Goal: Information Seeking & Learning: Learn about a topic

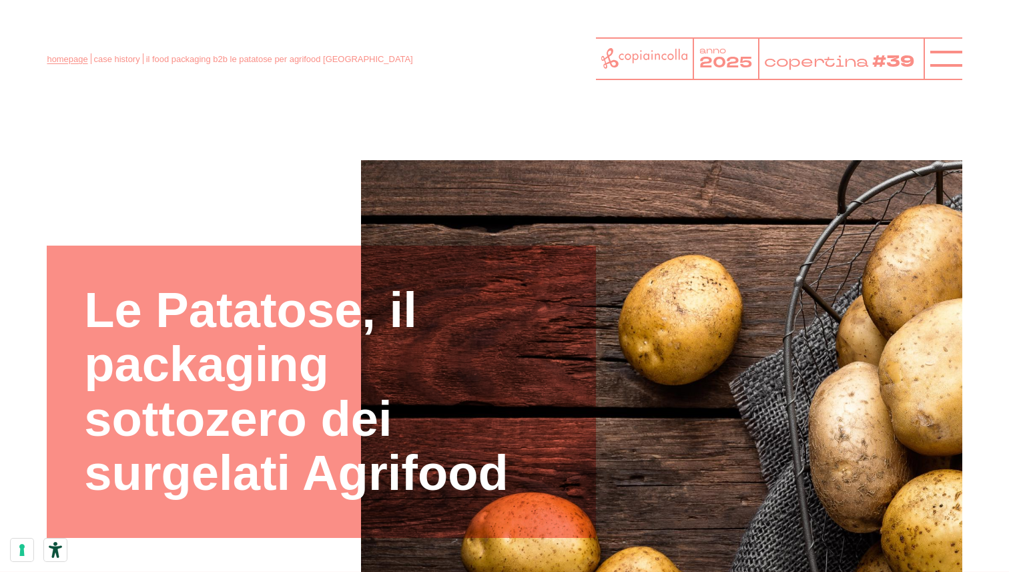
click at [63, 57] on link "homepage" at bounding box center [67, 59] width 41 height 10
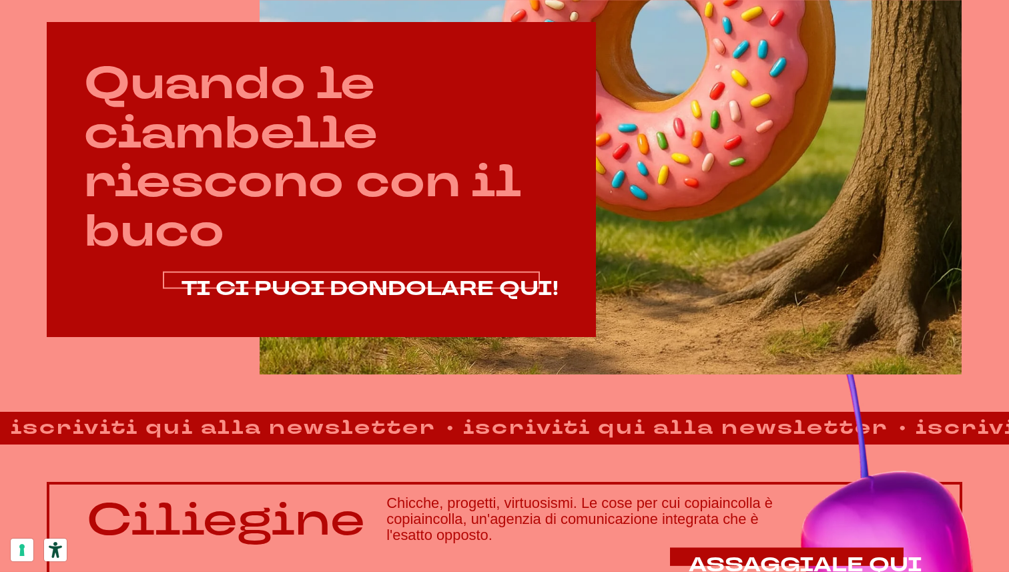
scroll to position [688, 0]
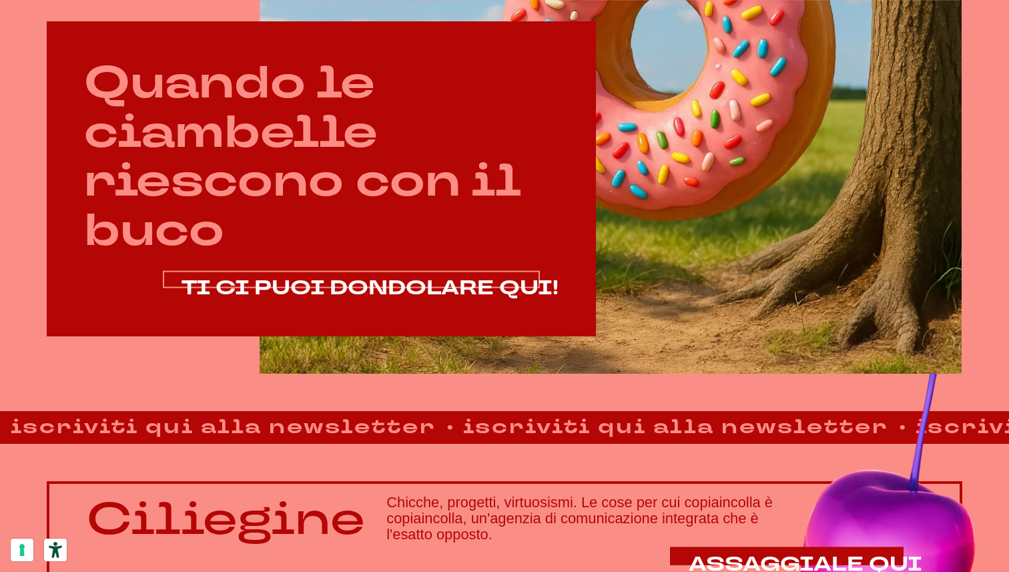
click at [308, 282] on span "TI CI PUOI DONDOLARE QUI!" at bounding box center [370, 287] width 377 height 27
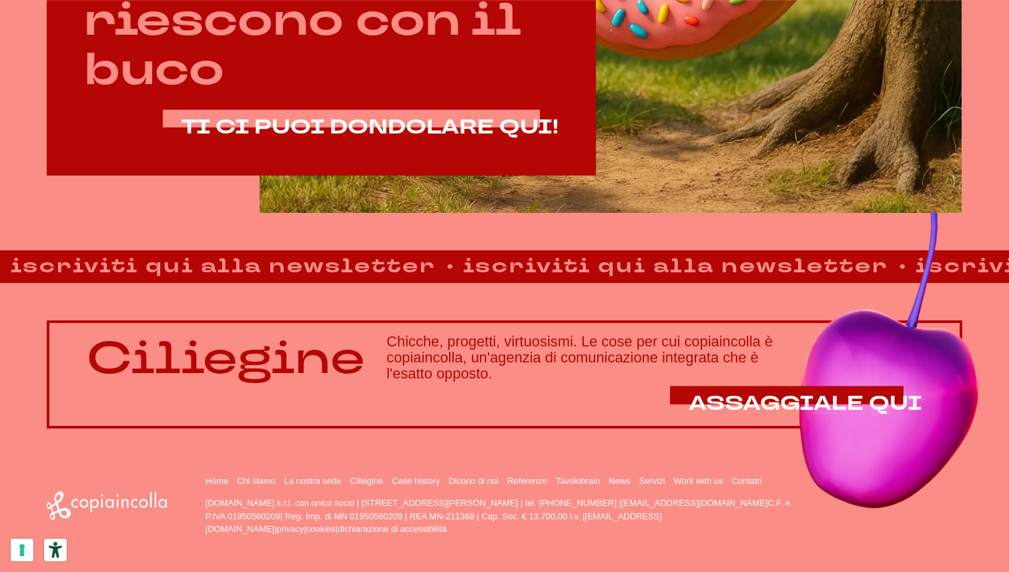
scroll to position [851, 0]
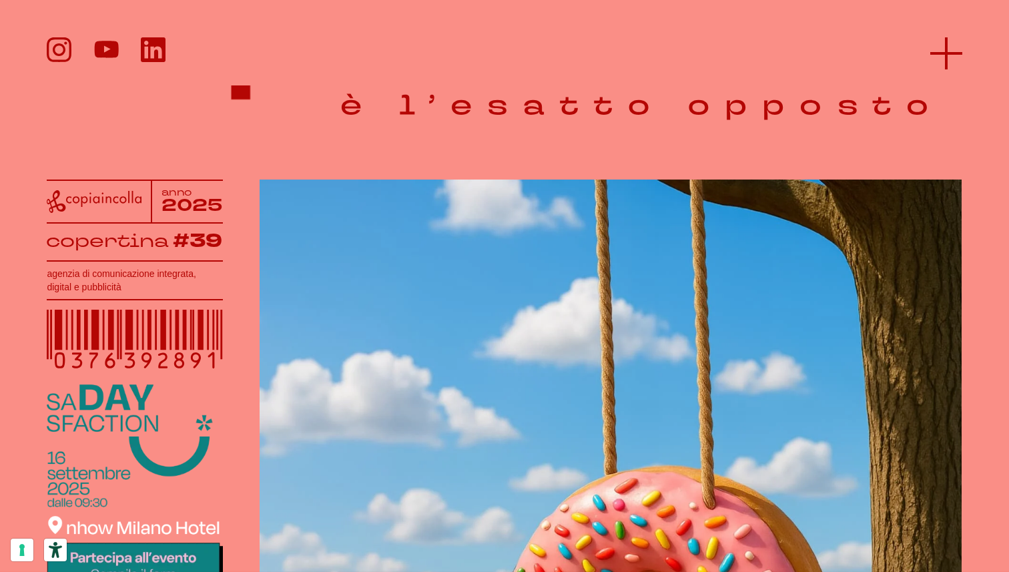
click at [941, 47] on icon at bounding box center [947, 53] width 32 height 32
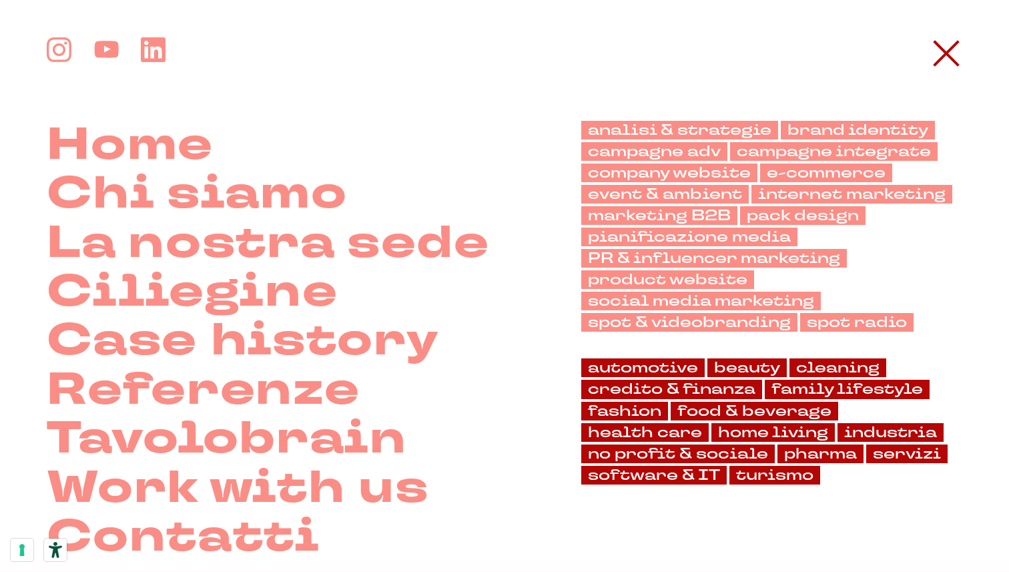
scroll to position [93, 0]
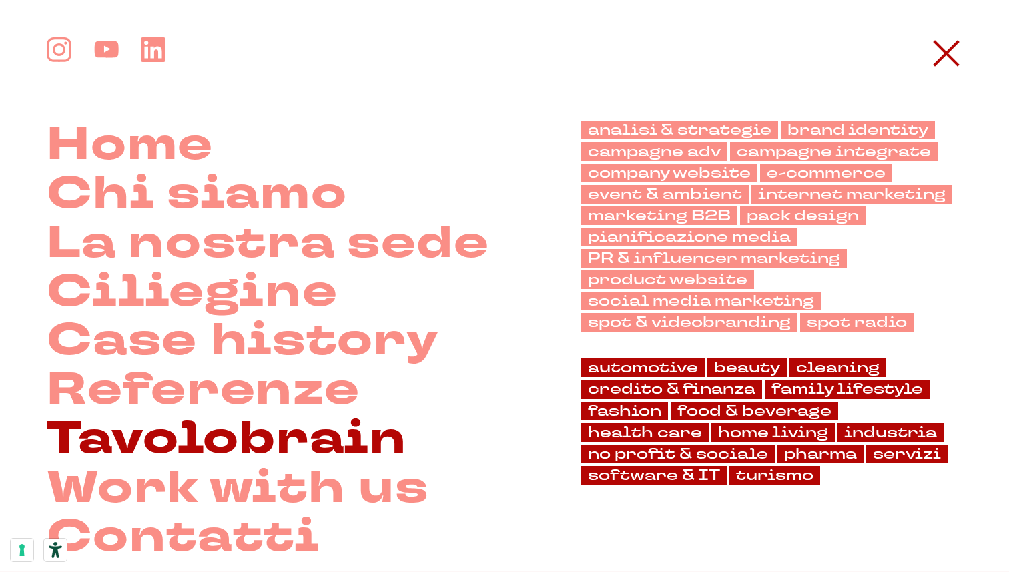
click at [277, 424] on link "Tavolobrain" at bounding box center [227, 439] width 360 height 49
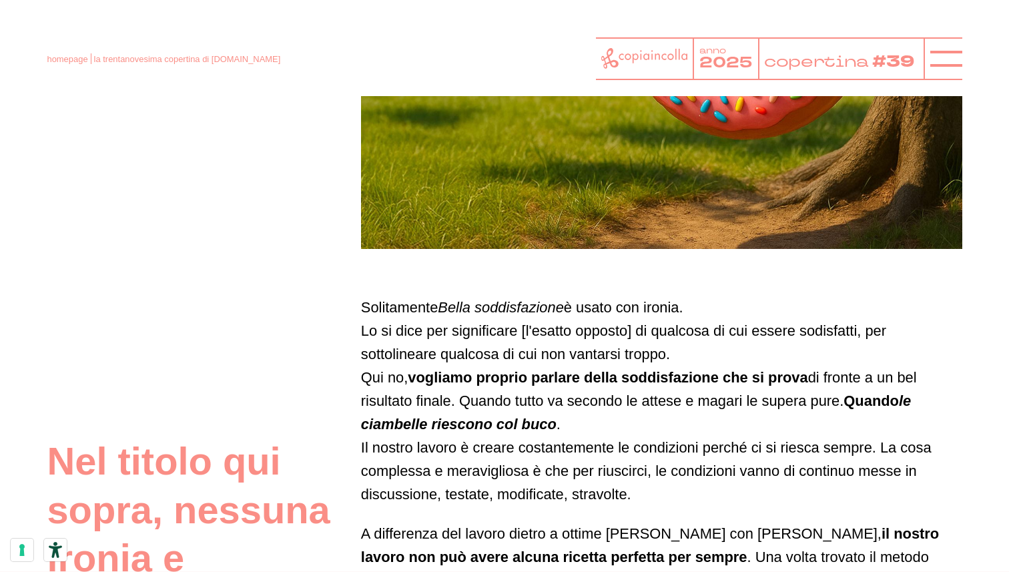
scroll to position [512, 0]
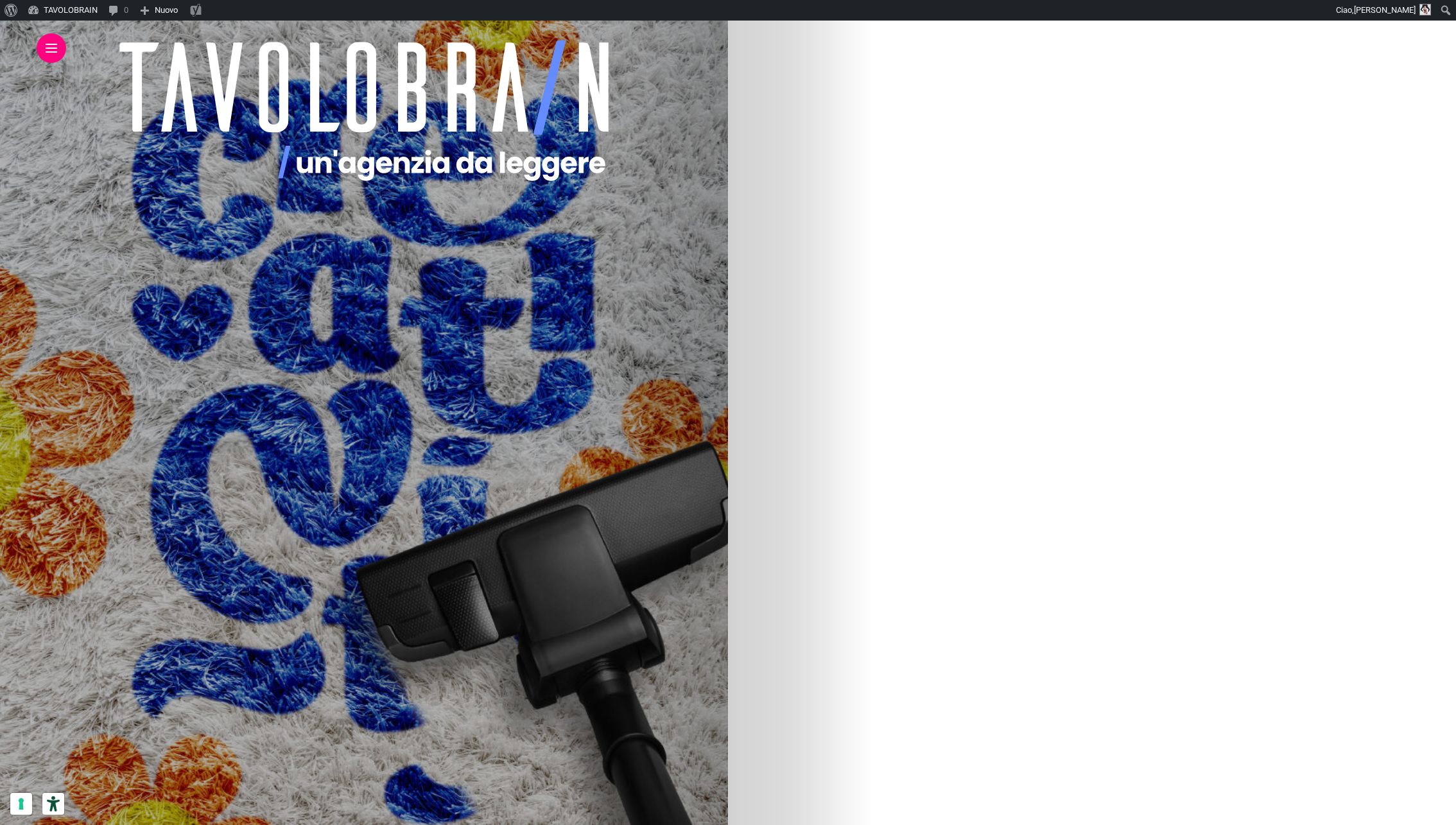
scroll to position [240, 0]
click at [498, 688] on img at bounding box center [190, 771] width 615 height 770
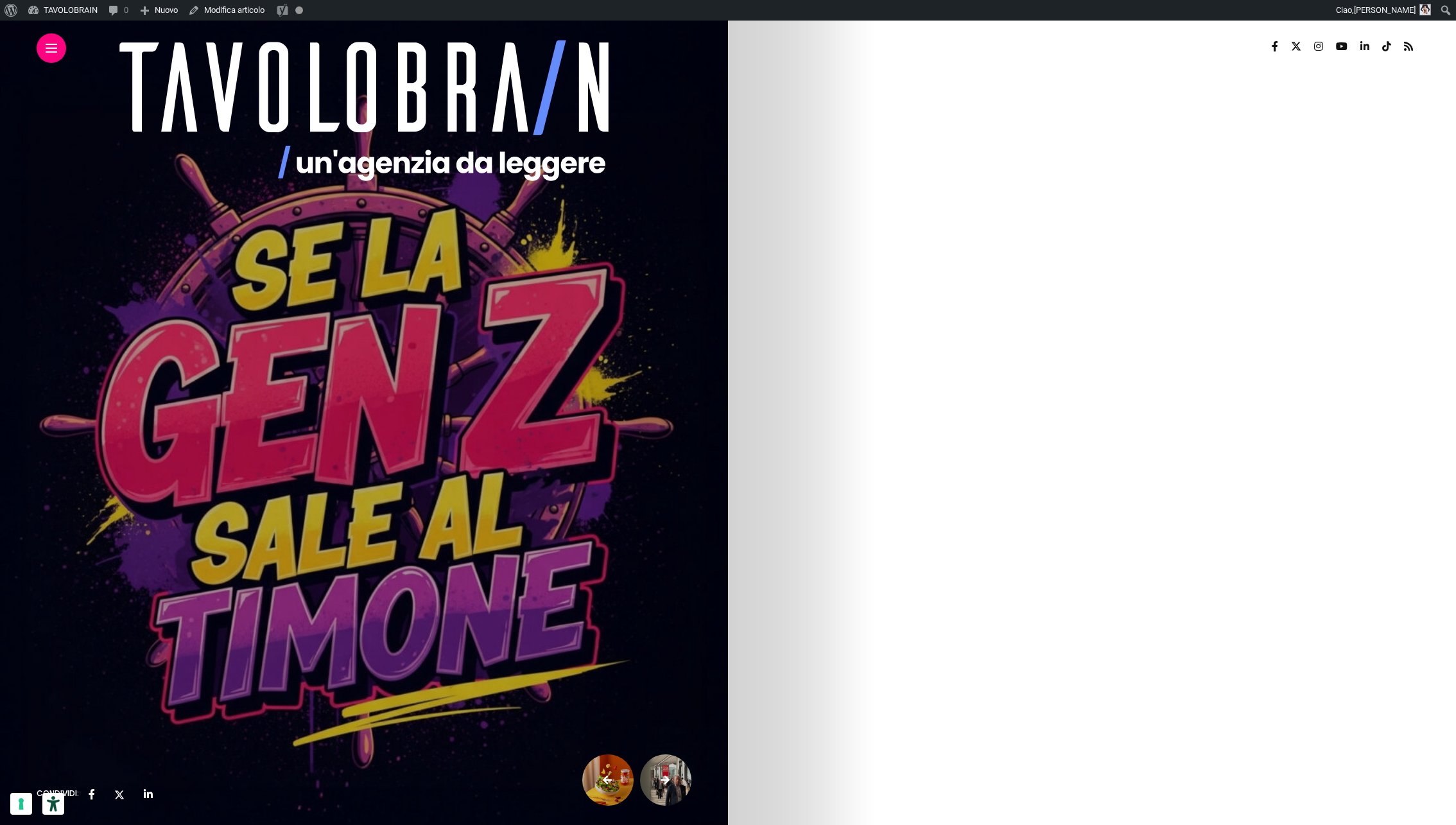
drag, startPoint x: 766, startPoint y: 221, endPoint x: 1314, endPoint y: 496, distance: 613.1
click at [393, 220] on strong "Tracciare la rotta per sventare la crisi generazionale a ritmo di swipe" at bounding box center [214, 224] width 357 height 13
drag, startPoint x: 763, startPoint y: 221, endPoint x: 1063, endPoint y: 464, distance: 386.1
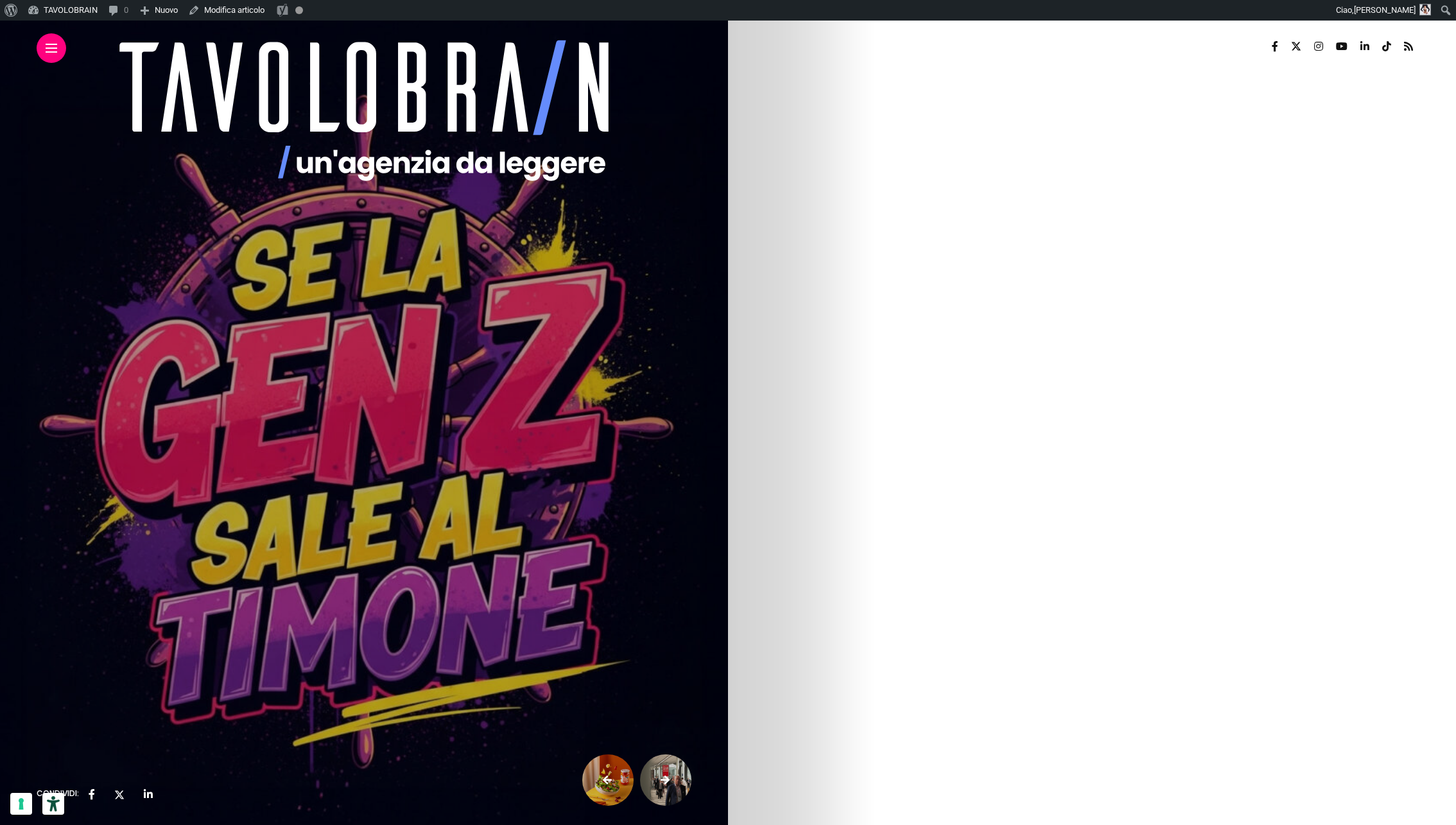
scroll to position [4, 0]
copy article "loremipsu & dolorsitame Co ad Eli S doei te incidi Utlab Etdolorem 73 aliqua 21…"
drag, startPoint x: 766, startPoint y: 250, endPoint x: 933, endPoint y: 638, distance: 422.4
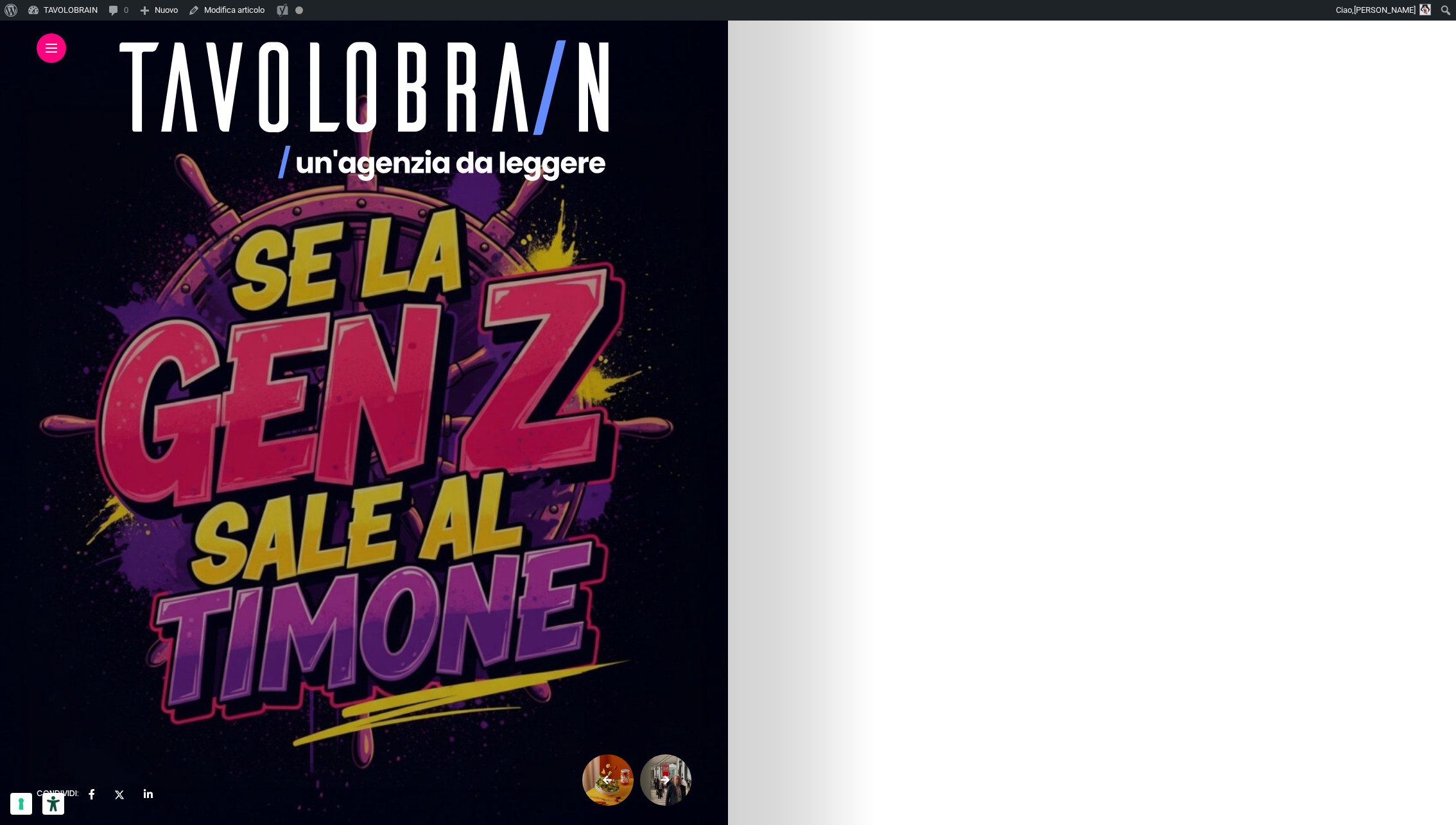
copy div "Loremipsumd S (5137-9805) : ametconsect ad elitsed do eiusm temporincididu, utl…"
drag, startPoint x: 766, startPoint y: 344, endPoint x: 1270, endPoint y: 391, distance: 506.2
copy div "Ma la storia degli Inuit e del fatto che usano tante parole per indicare la par…"
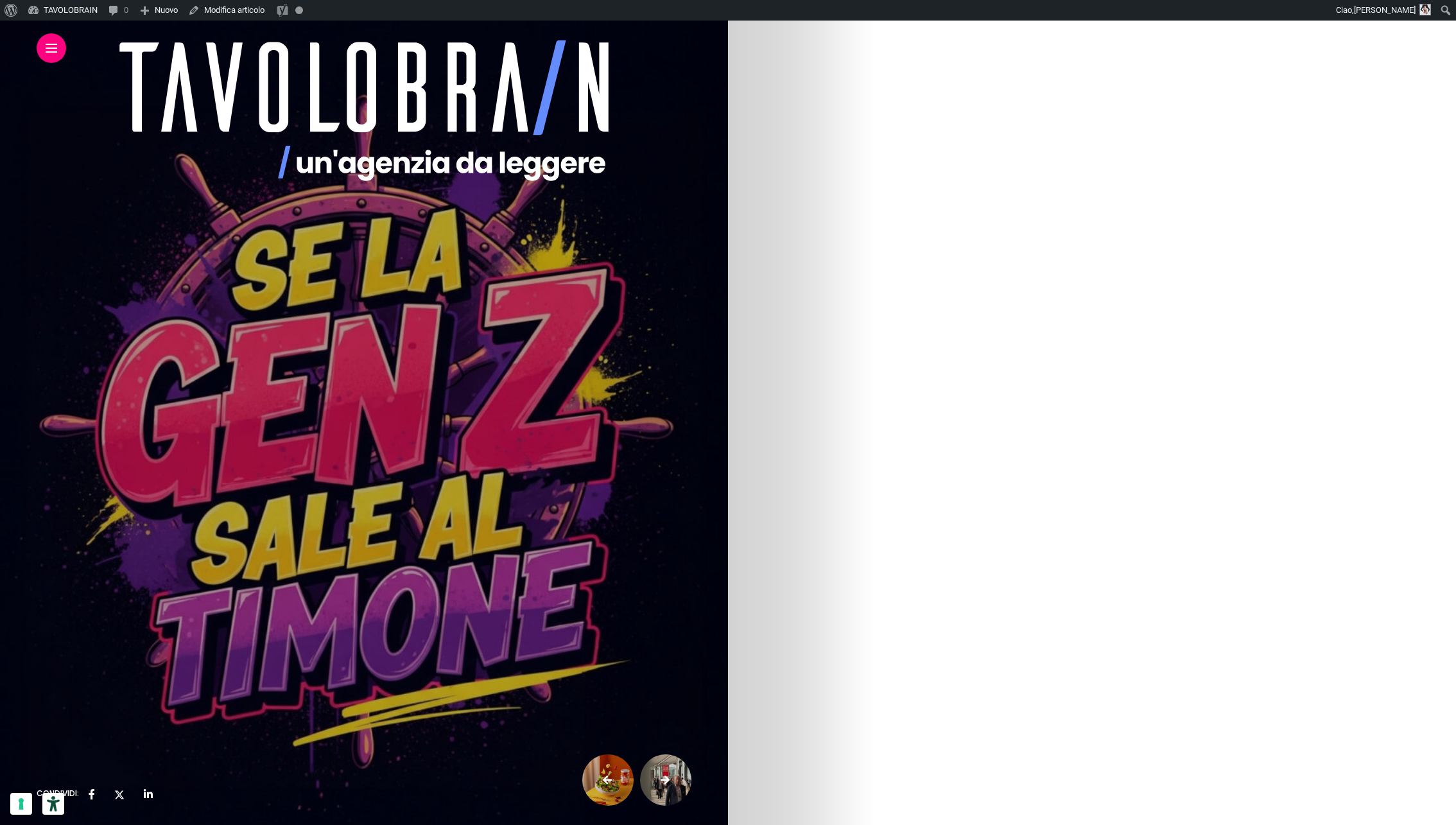
scroll to position [1975, 0]
drag, startPoint x: 760, startPoint y: 127, endPoint x: 870, endPoint y: 170, distance: 118.1
click at [728, 170] on div "marketing & advertising Se la Gen Z sale al timone [PERSON_NAME] [DATE] Traccia…" at bounding box center [364, 788] width 728 height 5485
copy article "loremipsu & dolorsitame Co ad Eli S doei te incidi Utlab Etdolorem 73 aliqua 21…"
drag, startPoint x: 764, startPoint y: 254, endPoint x: 1367, endPoint y: 485, distance: 645.7
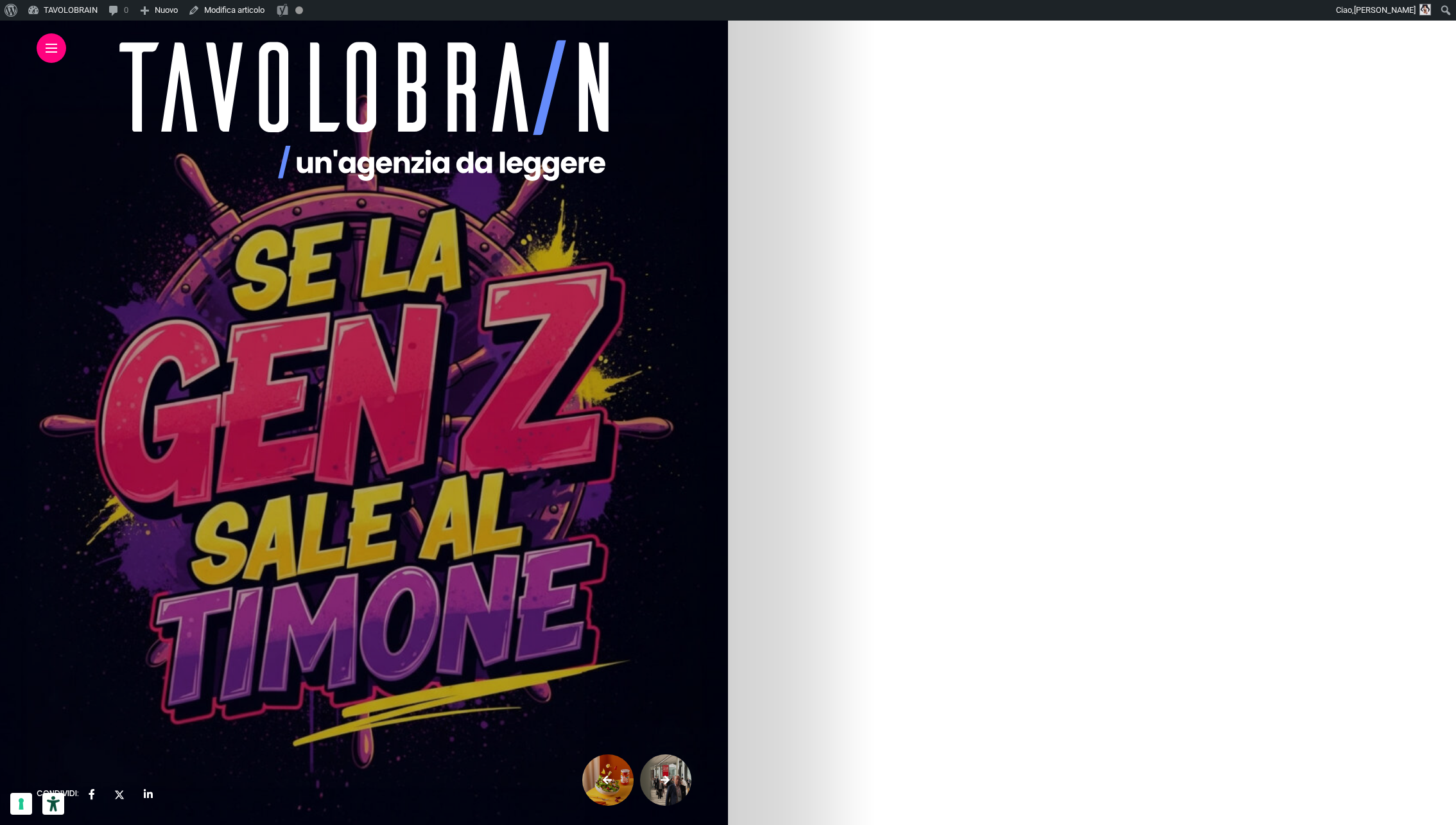
click at [728, 485] on div "marketing & advertising Se la Gen Z sale al timone [PERSON_NAME] [DATE] Traccia…" at bounding box center [364, 788] width 728 height 5485
copy article "loremipsu & dolorsitame Co ad Eli S doei te incidi Utlab Etdolorem 73 aliqua 21…"
drag, startPoint x: 768, startPoint y: 113, endPoint x: 984, endPoint y: 597, distance: 530.0
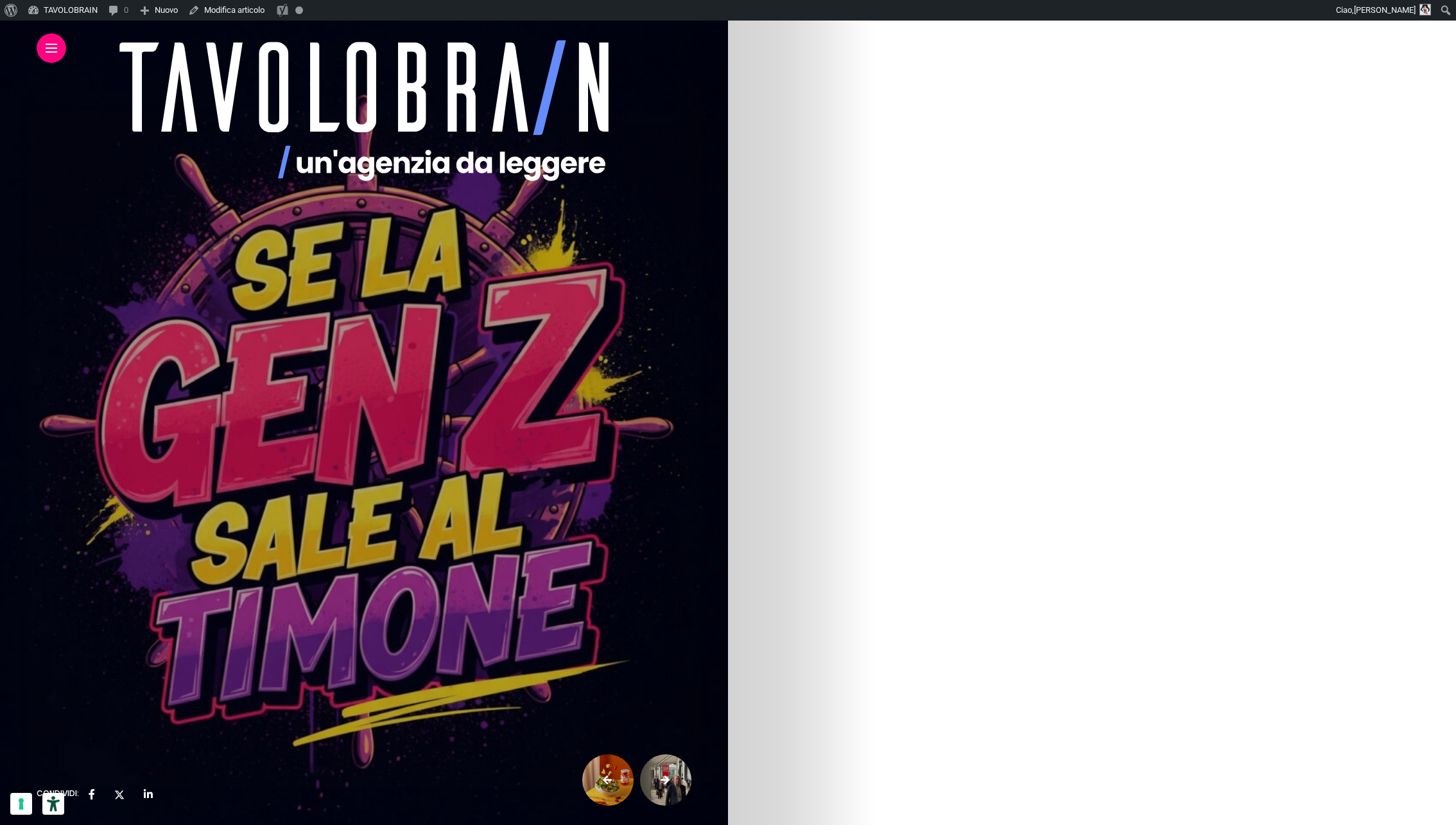
copy div "l ipsumdolor sit am consectet adipisci elitseddoeiu? Temporincidid utlab. Etd m…"
drag, startPoint x: 763, startPoint y: 215, endPoint x: 1037, endPoint y: 618, distance: 487.3
click at [692, 626] on li "Esperienza Coinvolgente e Condivisione: Creare una community attorno al brand è…" at bounding box center [370, 641] width 642 height 31
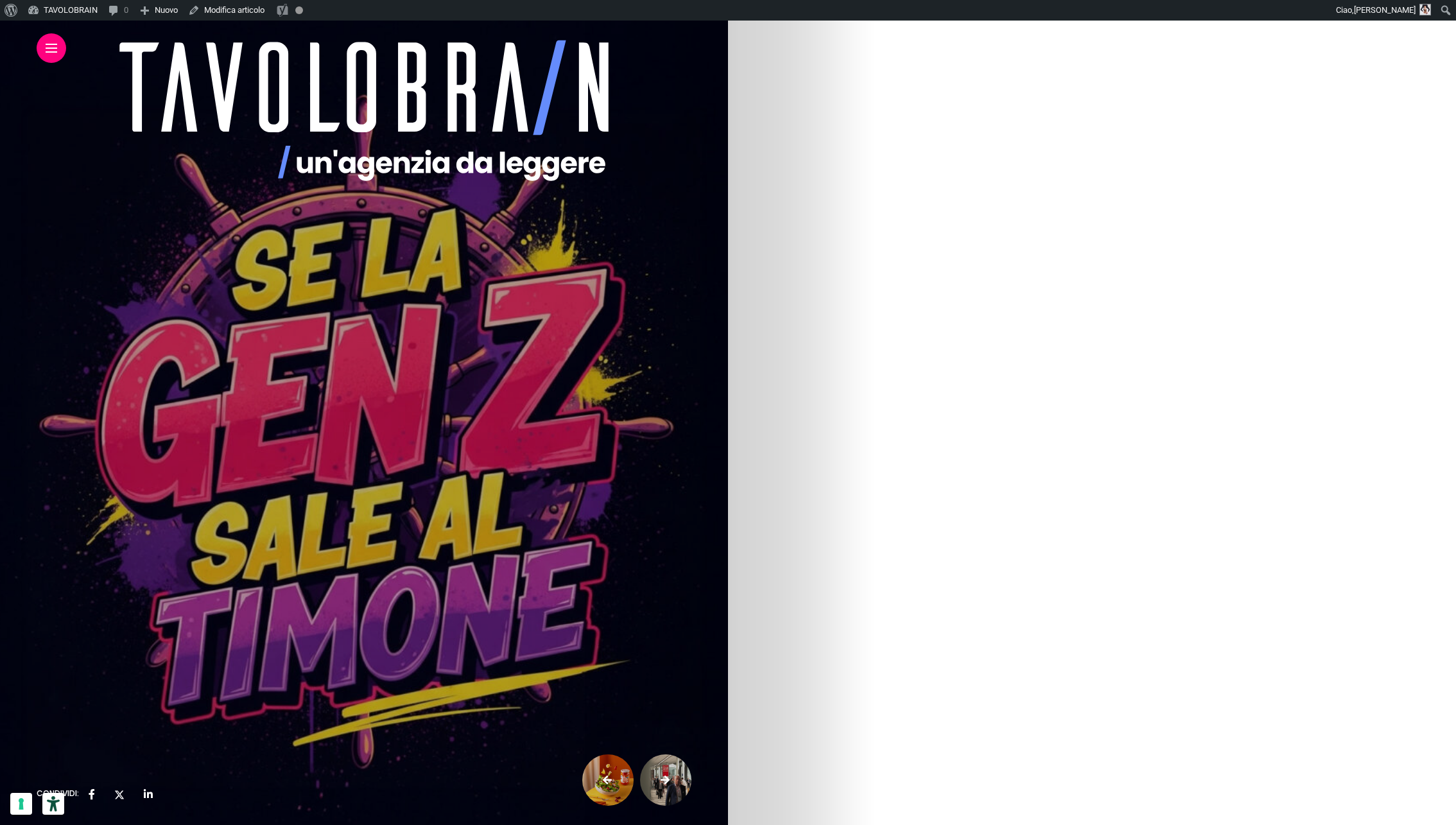
scroll to position [3757, 0]
drag, startPoint x: 764, startPoint y: 105, endPoint x: 1334, endPoint y: 412, distance: 647.4
copy div "Lo, ipsumd? Sitametc a elitseddoe tempor incididu utlabo, et dolore magn al eni…"
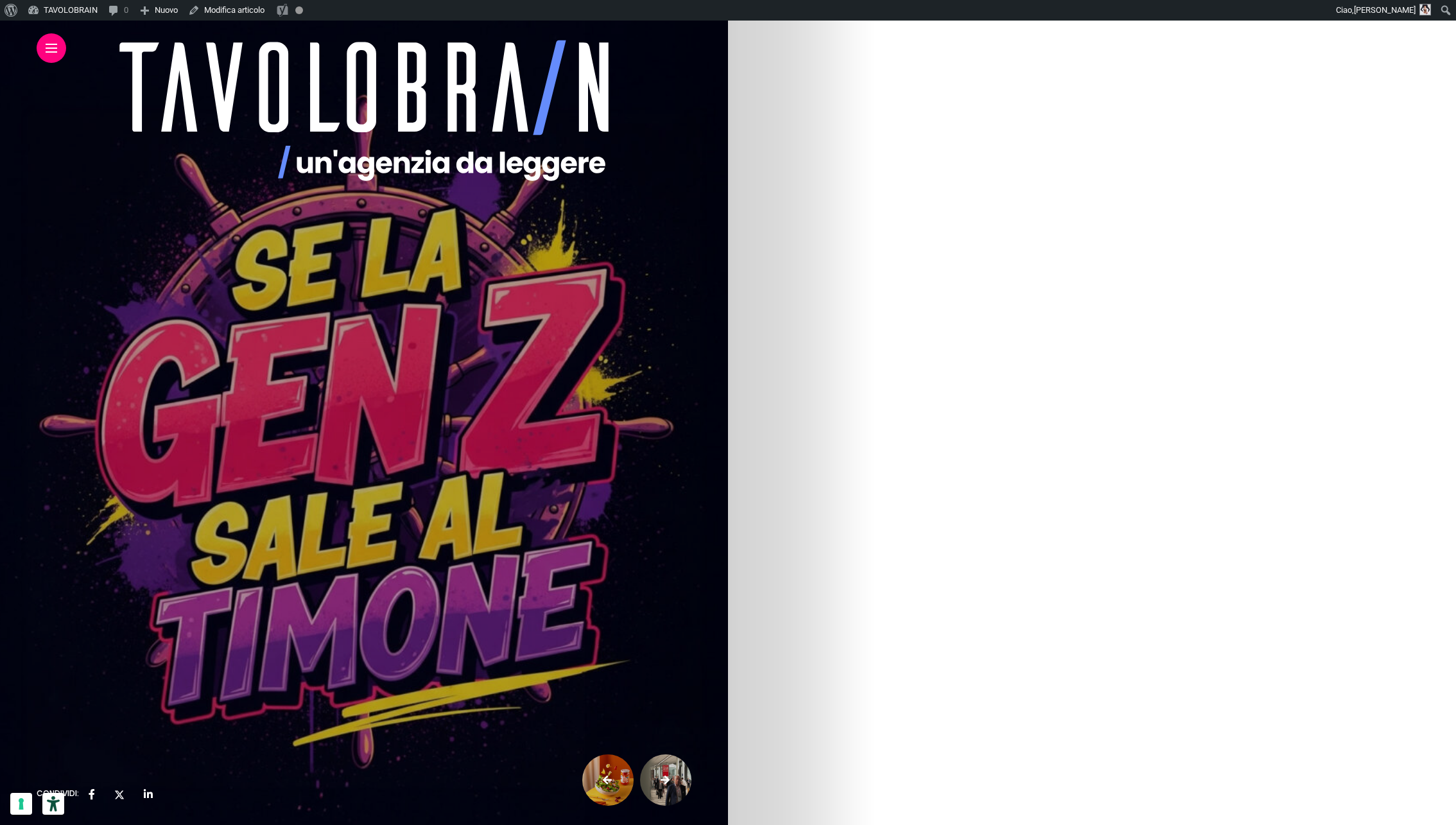
drag, startPoint x: 766, startPoint y: 50, endPoint x: 1121, endPoint y: 288, distance: 427.4
copy div "Sito e social devono mostrare chiarezza e velocità. Attenzione ai tempi di cari…"
click at [692, 292] on p "Loro sono già al timone: il vero tema è chi sceglierà di salire a bordo." at bounding box center [364, 300] width 656 height 15
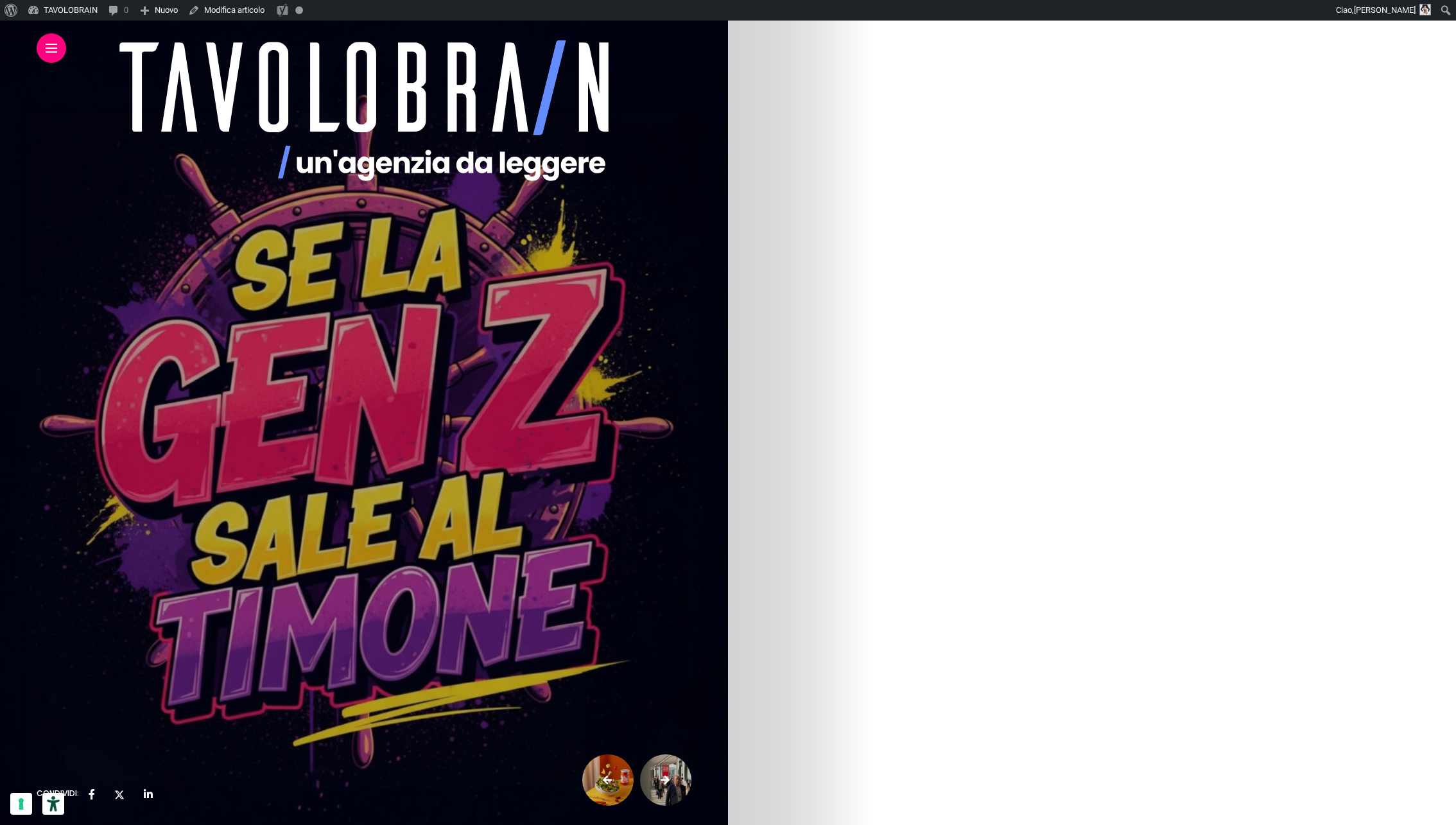
drag, startPoint x: 764, startPoint y: 438, endPoint x: 781, endPoint y: 493, distance: 57.6
click at [692, 522] on p "Le aziende possono lavorare per rendere prodotti e servizi facili da usare e di…" at bounding box center [364, 538] width 656 height 31
drag, startPoint x: 764, startPoint y: 437, endPoint x: 1042, endPoint y: 620, distance: 332.8
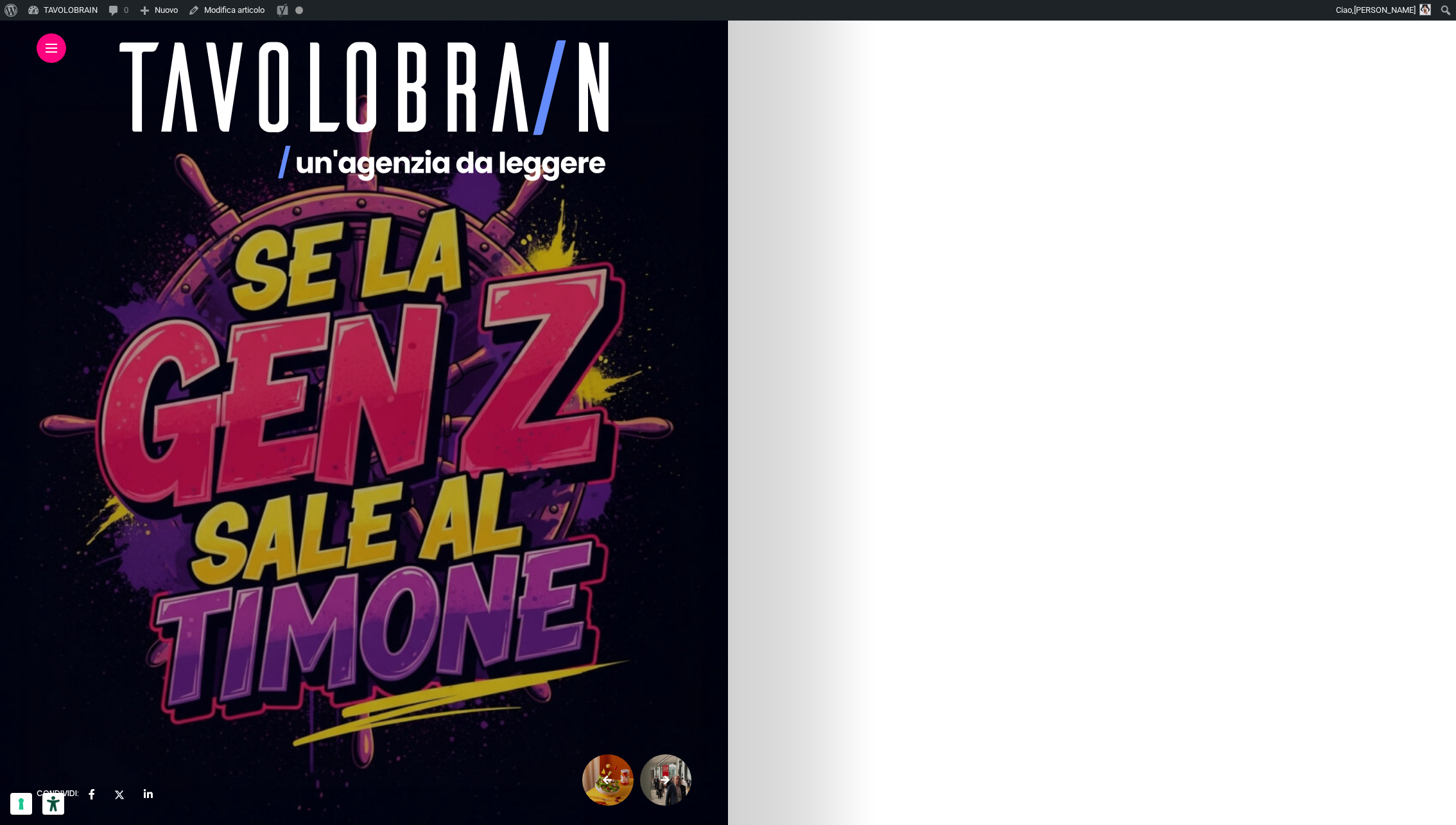
drag, startPoint x: 1092, startPoint y: 652, endPoint x: 765, endPoint y: 436, distance: 391.9
copy div "Sito e social devono mostrare chiarezza e velocità. Attenzione ai tempi di cari…"
